Goal: Task Accomplishment & Management: Complete application form

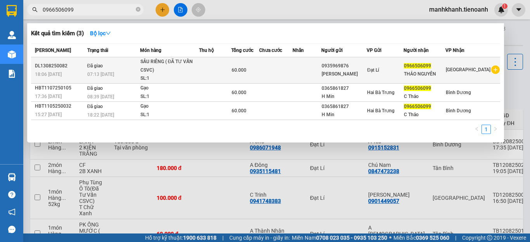
type input "0966506099"
click at [220, 70] on td at bounding box center [215, 70] width 33 height 26
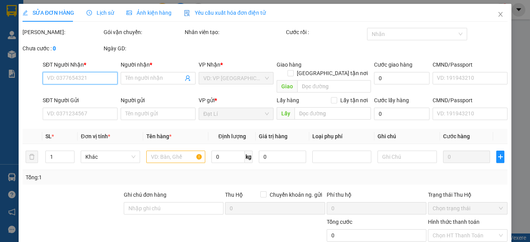
type input "0966506099"
type input "THẢO NGUYÊN"
type input "0935969876"
type input "[PERSON_NAME]"
type input "60.000"
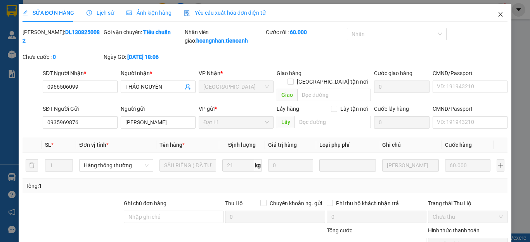
click at [497, 16] on icon "close" at bounding box center [500, 14] width 6 height 6
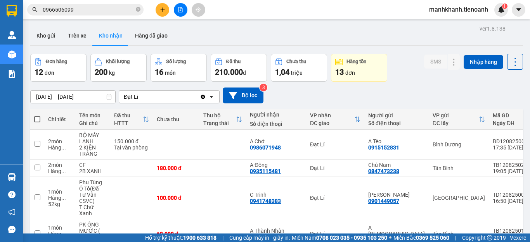
click at [116, 12] on input "0966506099" at bounding box center [89, 9] width 92 height 9
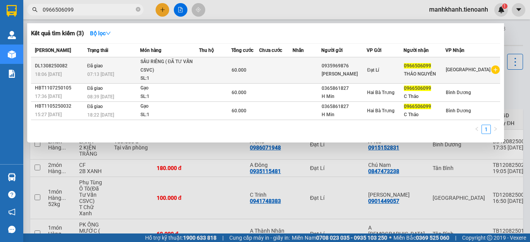
click at [255, 72] on div "60.000" at bounding box center [245, 70] width 27 height 9
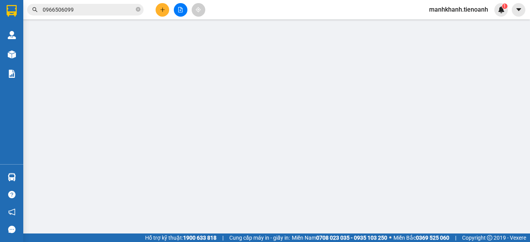
type input "0966506099"
type input "THẢO NGUYÊN"
type input "0935969876"
type input "[PERSON_NAME]"
type input "60.000"
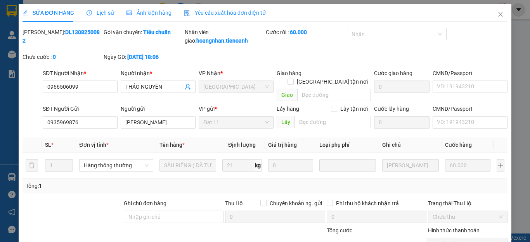
click at [104, 14] on span "Lịch sử" at bounding box center [101, 13] width 28 height 6
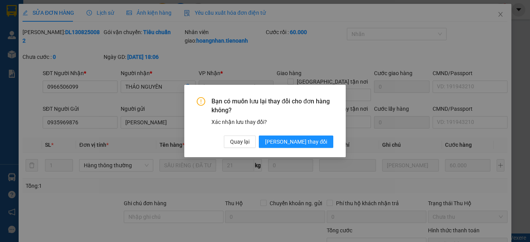
click at [461, 49] on div "Bạn có muốn lưu lại thay đổi cho đơn hàng không? Xác nhận lưu thay đổi? Quay lạ…" at bounding box center [265, 121] width 530 height 242
click at [249, 141] on span "Quay lại" at bounding box center [239, 142] width 19 height 9
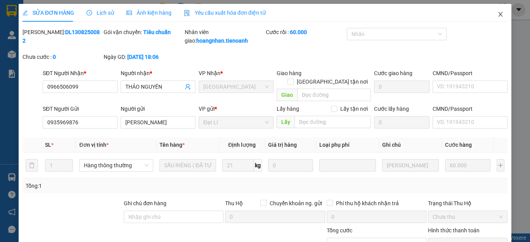
click at [497, 15] on icon "close" at bounding box center [500, 14] width 6 height 6
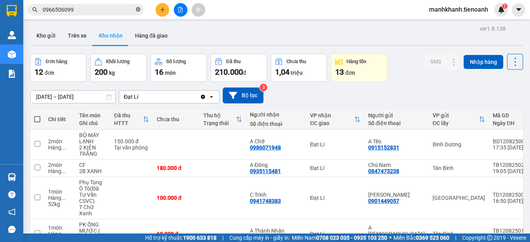
click at [136, 9] on icon "close-circle" at bounding box center [138, 9] width 5 height 5
click at [160, 12] on icon "plus" at bounding box center [162, 9] width 5 height 5
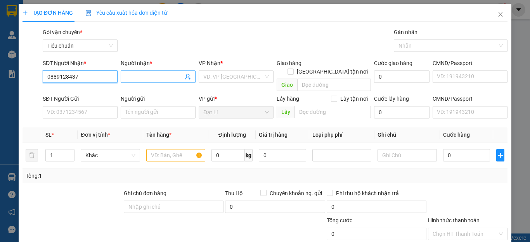
type input "0889128437"
click at [133, 79] on input "Người nhận *" at bounding box center [154, 77] width 58 height 9
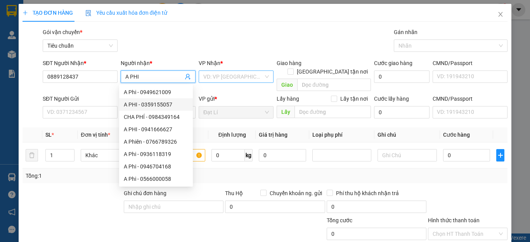
type input "A PHI"
click at [220, 74] on input "search" at bounding box center [233, 77] width 60 height 12
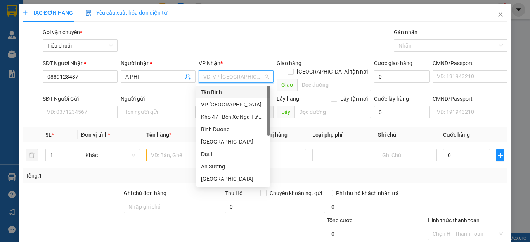
click at [222, 93] on div "Tân Bình" at bounding box center [233, 92] width 64 height 9
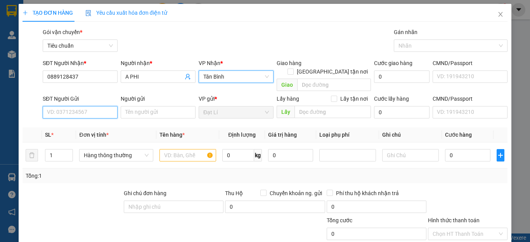
click at [77, 106] on input "SĐT Người Gửi" at bounding box center [80, 112] width 75 height 12
type input "0839147747"
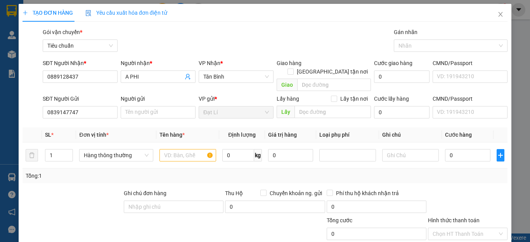
click at [140, 128] on th "Đơn vị tính *" at bounding box center [116, 135] width 80 height 15
click at [146, 107] on input "Người gửi" at bounding box center [158, 112] width 75 height 12
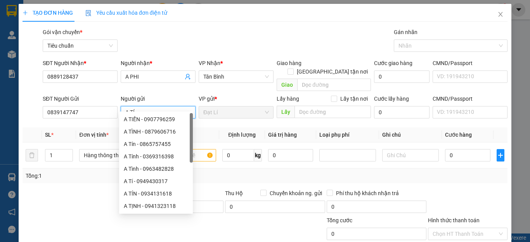
type input "A TÍ"
click at [78, 189] on div at bounding box center [72, 202] width 101 height 27
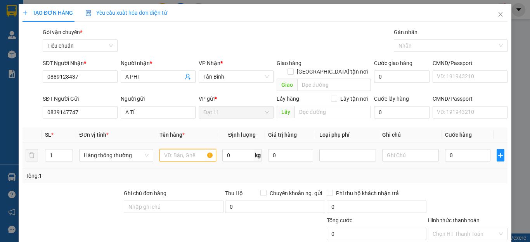
click at [181, 149] on input "text" at bounding box center [187, 155] width 57 height 12
type input "BƠ"
click at [193, 173] on div "Tổng: 1" at bounding box center [264, 176] width 485 height 15
click at [242, 149] on input "0" at bounding box center [238, 155] width 32 height 12
type input "15"
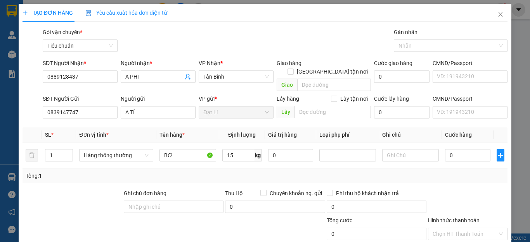
click at [268, 169] on div "Tổng: 1" at bounding box center [264, 176] width 485 height 15
type input "50.000"
click at [407, 149] on input "text" at bounding box center [410, 155] width 57 height 12
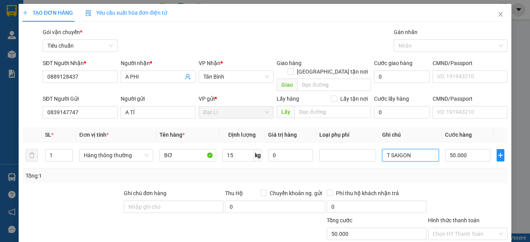
type input "T SAIGON"
click at [446, 172] on div "Tổng: 1" at bounding box center [265, 176] width 479 height 9
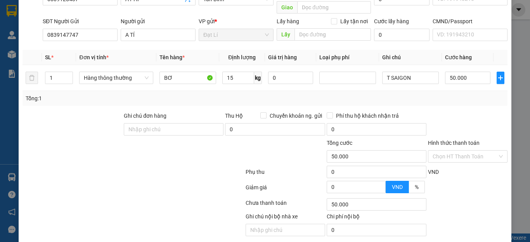
scroll to position [97, 0]
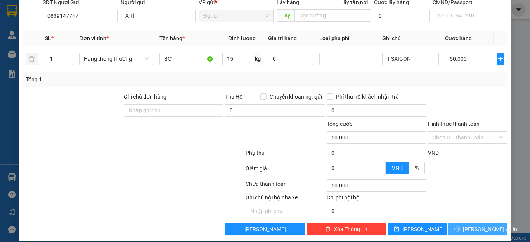
click at [475, 225] on span "[PERSON_NAME] và In" at bounding box center [490, 229] width 54 height 9
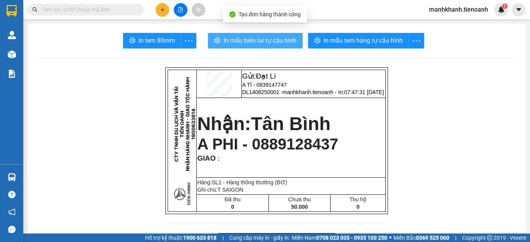
click at [280, 42] on span "In mẫu biên lai tự cấu hình" at bounding box center [259, 41] width 73 height 10
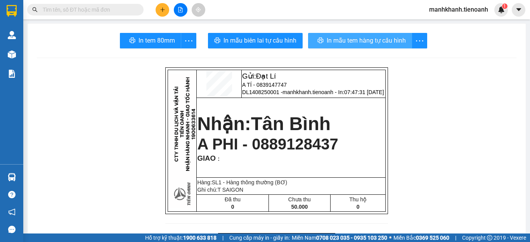
click at [364, 43] on span "In mẫu tem hàng tự cấu hình" at bounding box center [366, 41] width 79 height 10
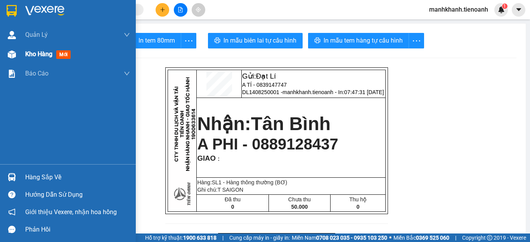
click at [43, 59] on div "Kho hàng mới" at bounding box center [49, 54] width 48 height 10
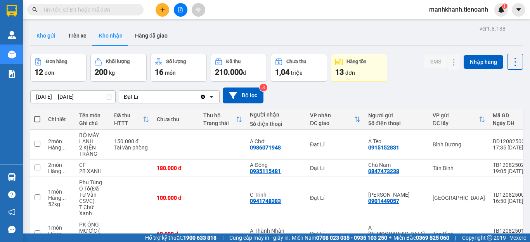
click at [44, 34] on button "Kho gửi" at bounding box center [45, 35] width 31 height 19
